Goal: Obtain resource: Download file/media

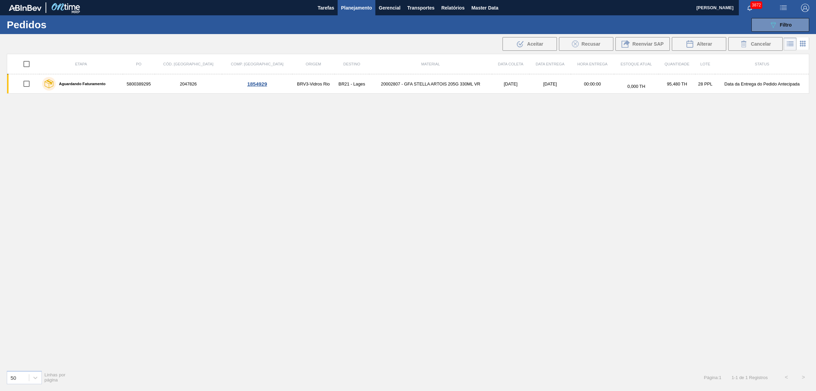
click at [452, 5] on span "Relatórios" at bounding box center [453, 8] width 23 height 8
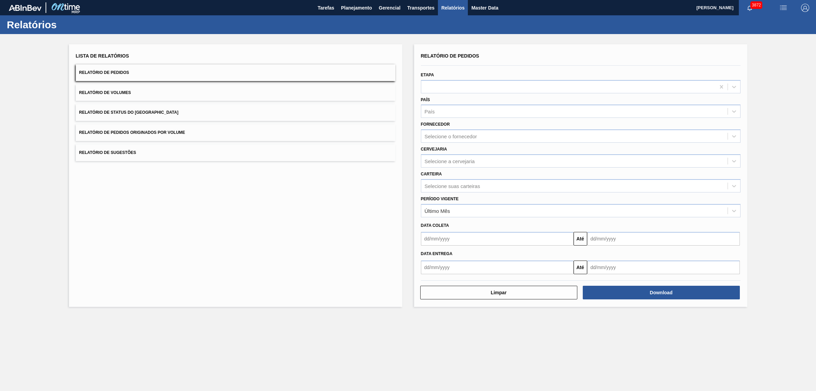
click at [146, 131] on span "Relatório de Pedidos Originados por Volume" at bounding box center [132, 132] width 106 height 5
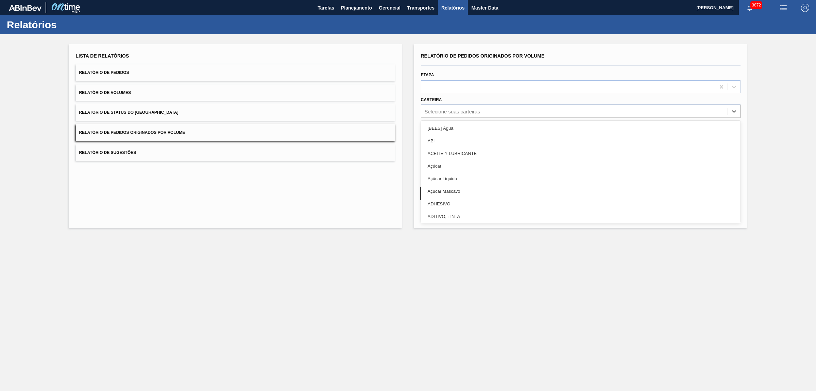
click at [453, 107] on div "Selecione suas carteiras" at bounding box center [575, 111] width 307 height 10
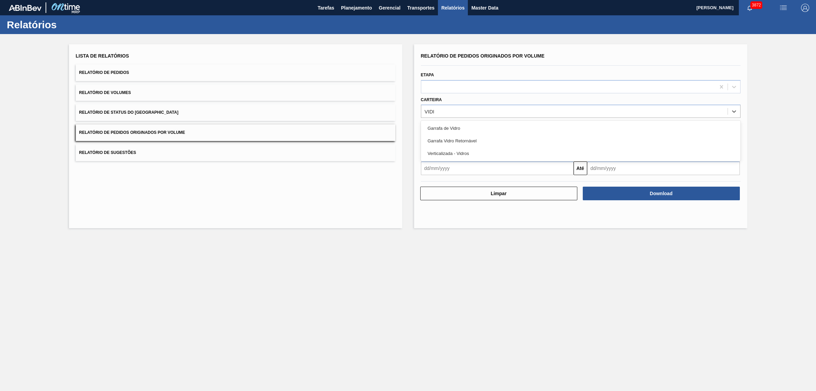
type input "VIDRO"
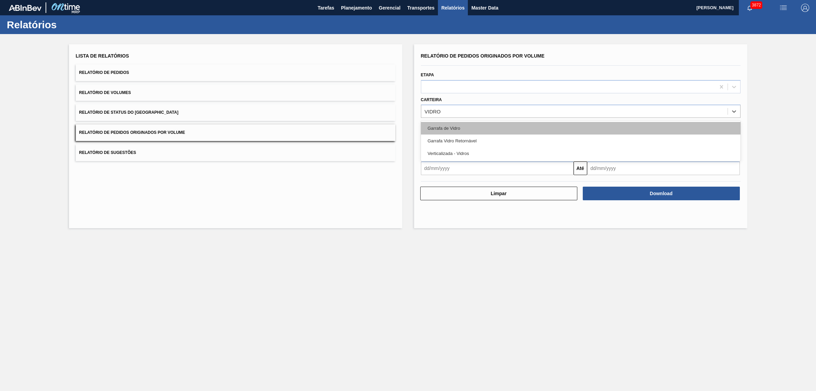
click at [461, 124] on div "Garrafa de Vidro" at bounding box center [581, 128] width 320 height 13
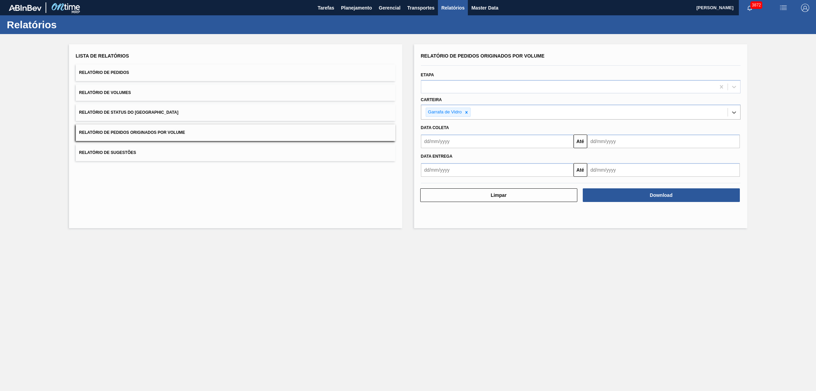
click at [450, 140] on input "text" at bounding box center [497, 141] width 153 height 14
click at [463, 179] on div "1" at bounding box center [462, 179] width 9 height 9
click at [615, 145] on input "text" at bounding box center [664, 141] width 153 height 14
click at [477, 147] on input "[DATE]" at bounding box center [497, 141] width 153 height 14
click at [428, 156] on button "Previous Month" at bounding box center [427, 157] width 5 height 5
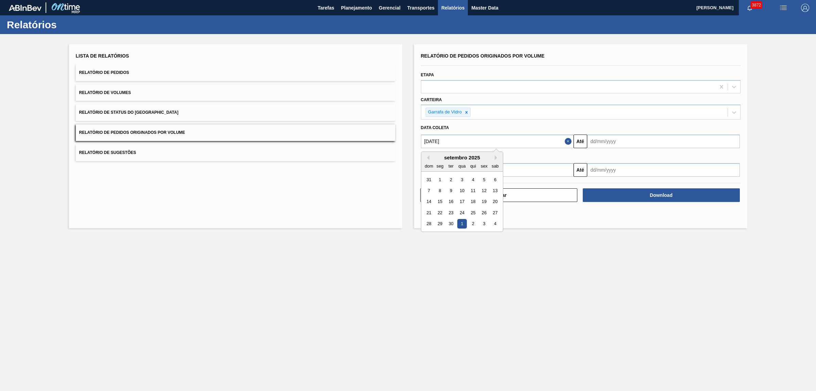
drag, startPoint x: 441, startPoint y: 180, endPoint x: 497, endPoint y: 167, distance: 57.3
click at [441, 179] on div "1" at bounding box center [439, 179] width 9 height 9
type input "[DATE]"
click at [610, 142] on input "text" at bounding box center [664, 141] width 153 height 14
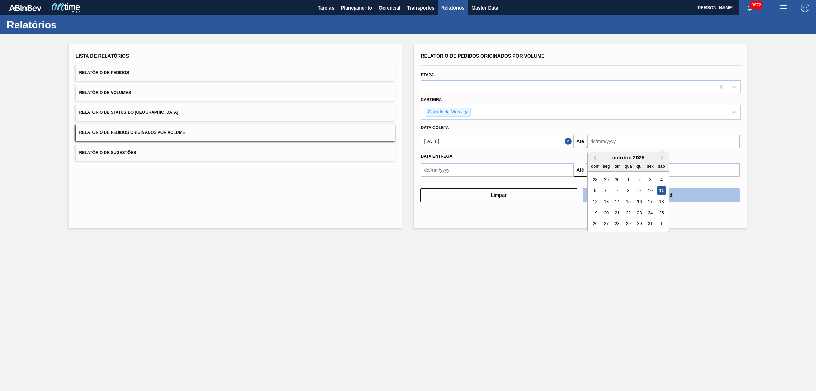
click at [596, 199] on div "12" at bounding box center [595, 201] width 9 height 9
type input "[DATE]"
click at [626, 188] on button "Download" at bounding box center [661, 195] width 157 height 14
